Goal: Transaction & Acquisition: Purchase product/service

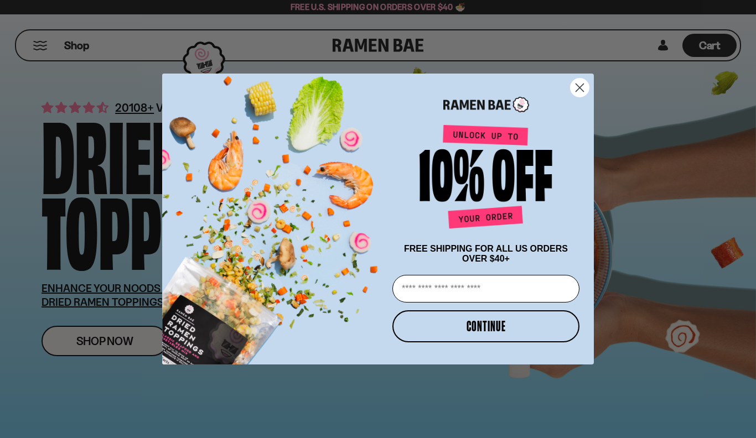
click at [589, 79] on icon "Close dialog" at bounding box center [579, 87] width 19 height 19
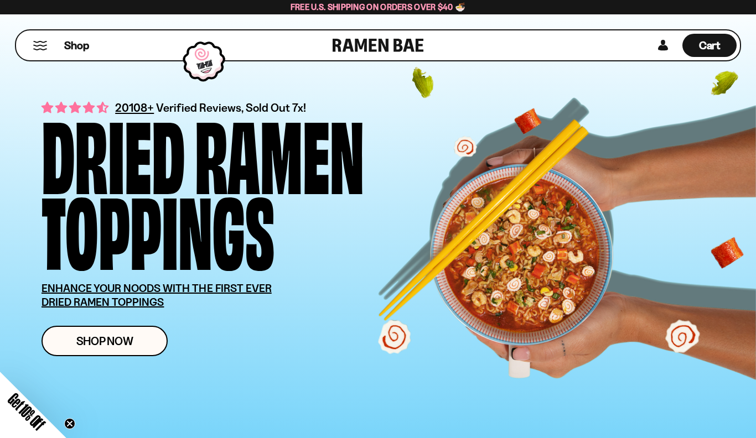
click at [34, 38] on div "Shop" at bounding box center [175, 45] width 313 height 30
click at [49, 41] on div "Shop" at bounding box center [175, 45] width 313 height 30
click at [38, 41] on button "Mobile Menu Trigger" at bounding box center [40, 45] width 15 height 9
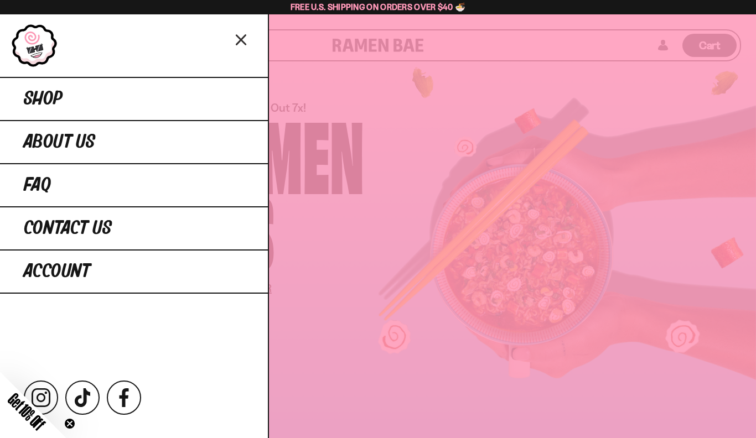
click at [79, 138] on span "About Us" at bounding box center [59, 142] width 71 height 20
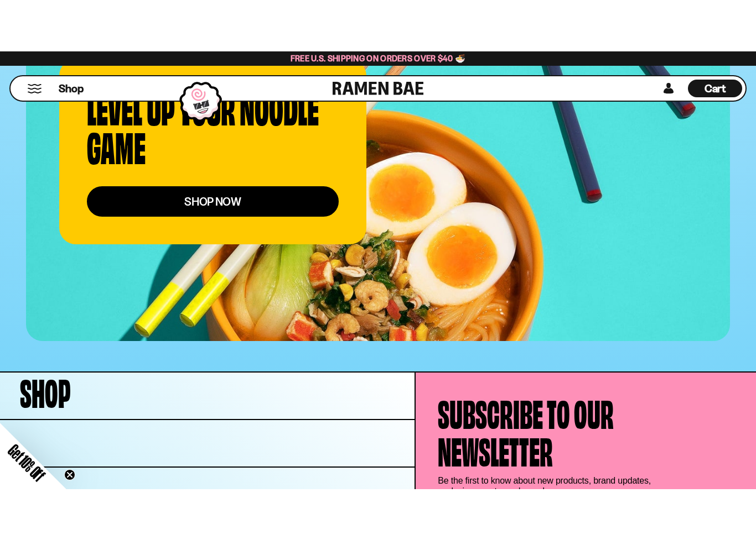
scroll to position [4330, 0]
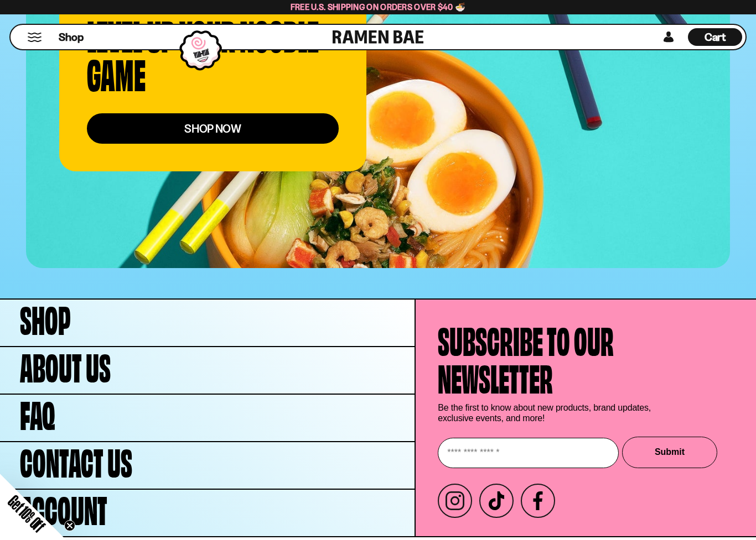
click at [209, 303] on link "Shop" at bounding box center [207, 323] width 414 height 46
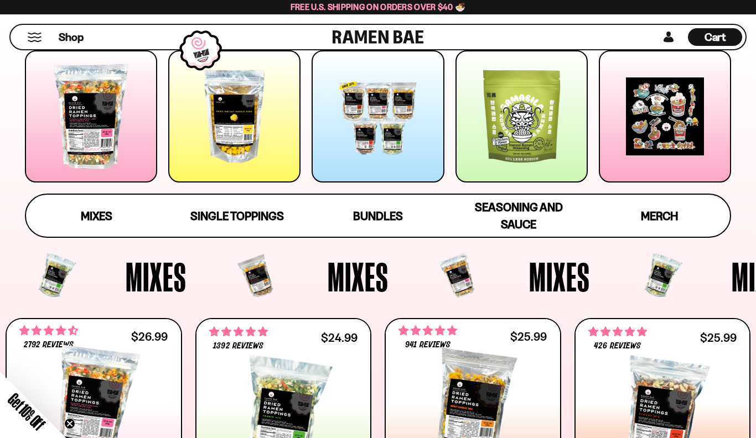
scroll to position [146, 0]
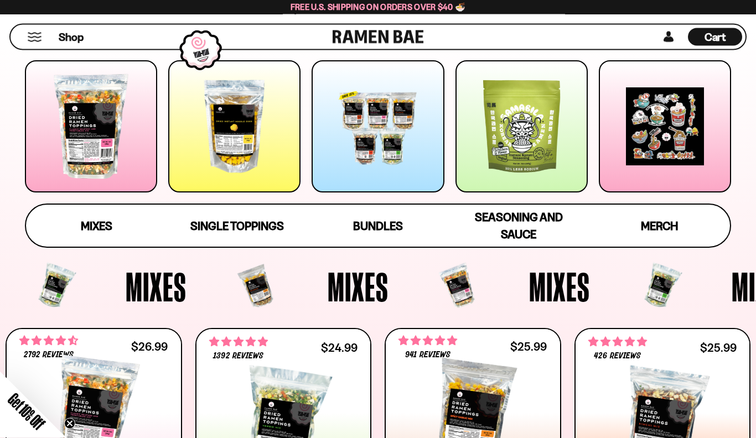
click at [112, 174] on div at bounding box center [91, 127] width 132 height 132
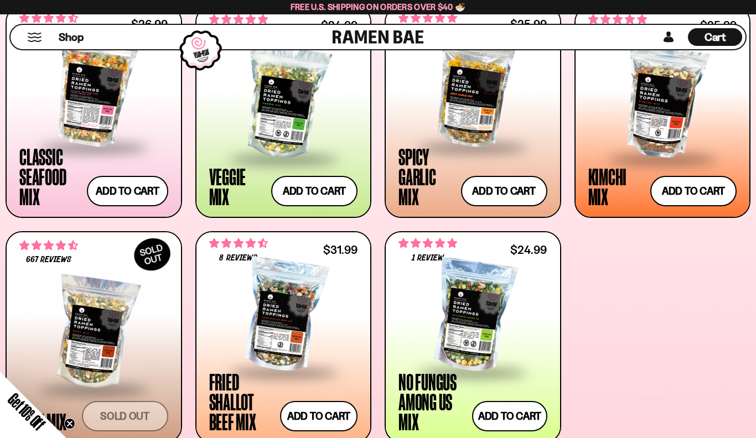
scroll to position [464, 0]
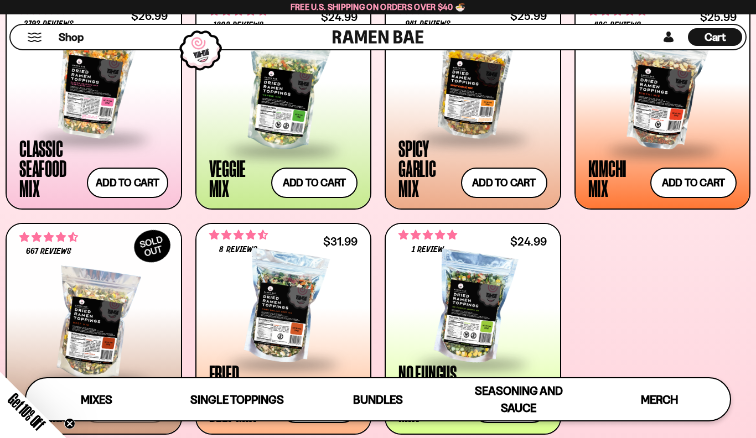
click at [101, 112] on div at bounding box center [93, 82] width 149 height 111
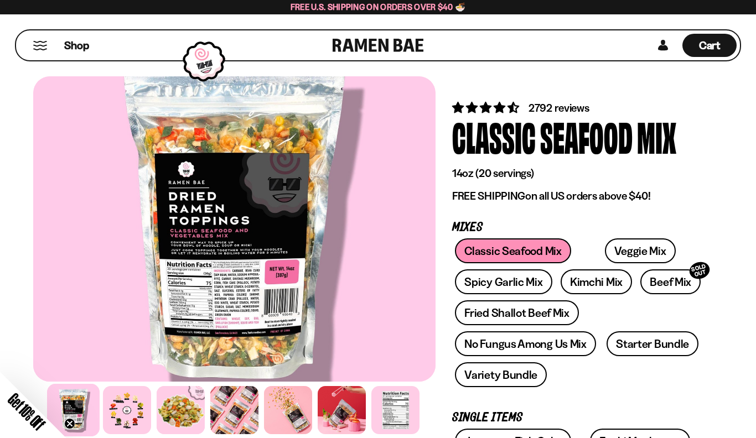
click at [176, 408] on div at bounding box center [181, 410] width 48 height 48
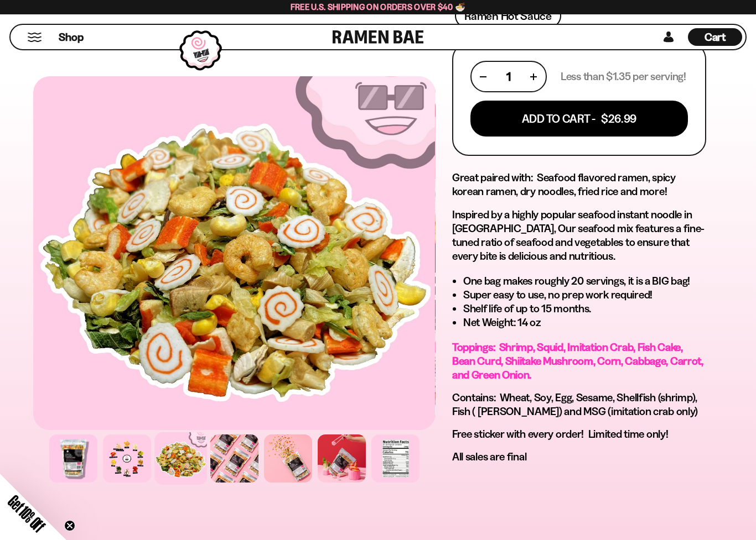
scroll to position [604, 0]
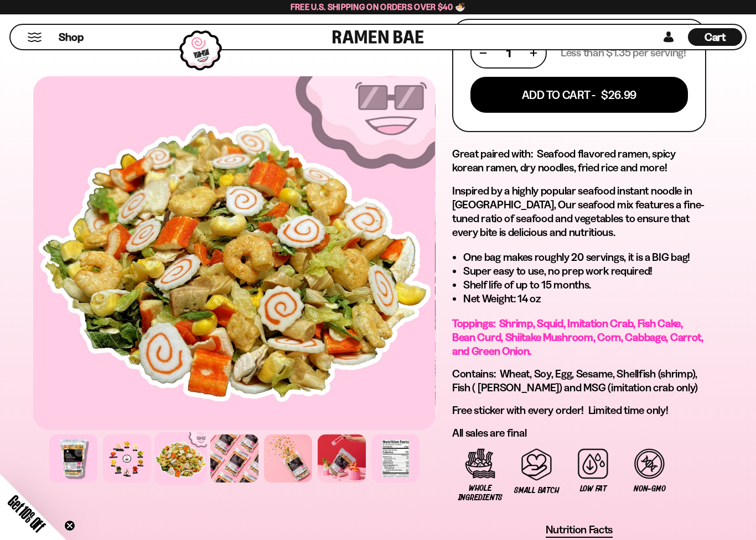
click at [357, 438] on div at bounding box center [342, 459] width 48 height 48
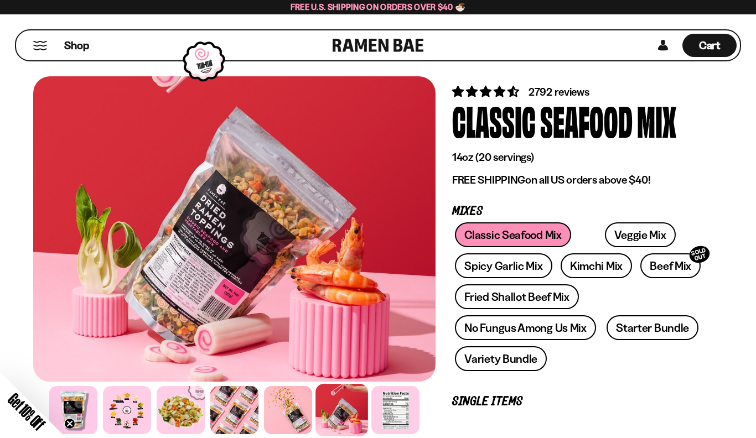
scroll to position [0, 0]
